Goal: Navigation & Orientation: Find specific page/section

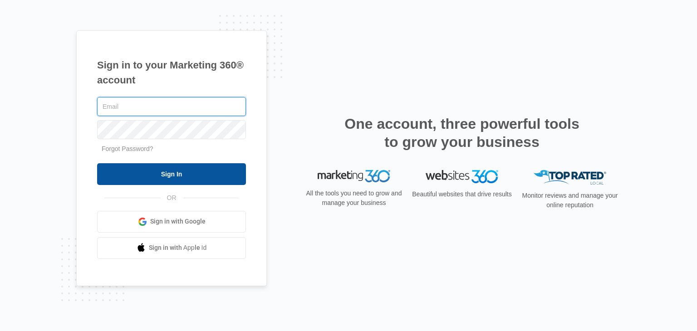
type input "[PERSON_NAME][EMAIL_ADDRESS][DOMAIN_NAME]"
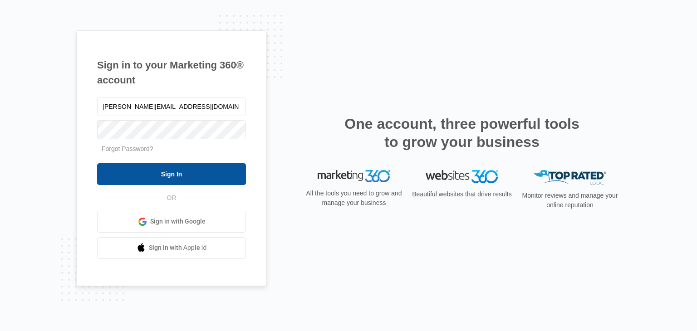
click at [207, 170] on input "Sign In" at bounding box center [171, 174] width 149 height 22
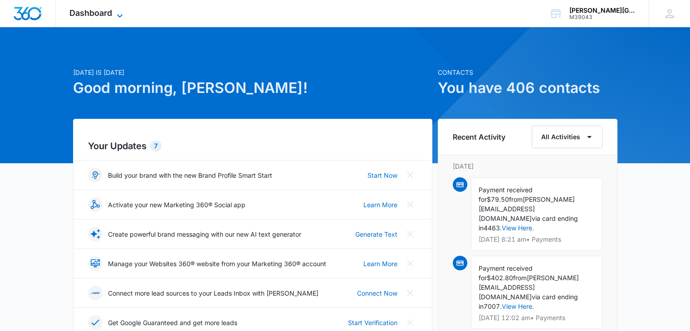
click at [96, 17] on span "Dashboard" at bounding box center [90, 13] width 43 height 10
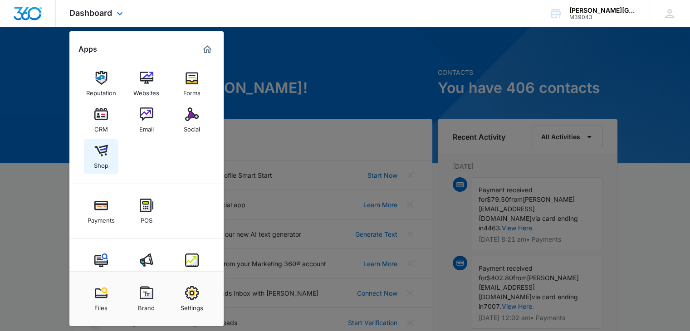
click at [101, 153] on img at bounding box center [101, 151] width 14 height 14
